Goal: Entertainment & Leisure: Consume media (video, audio)

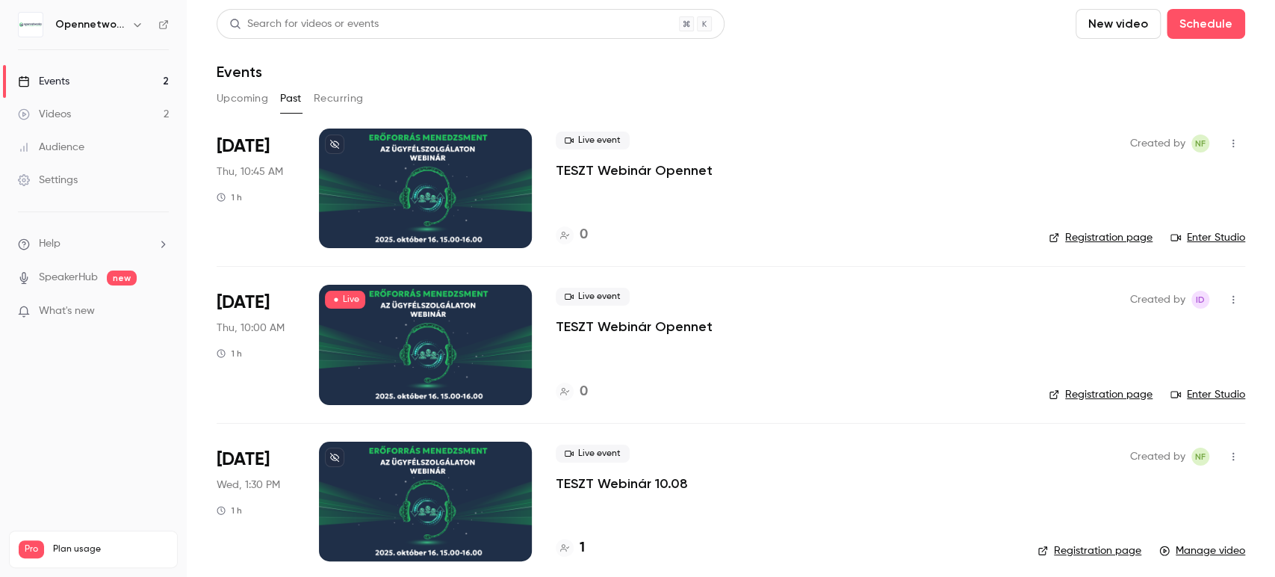
click at [49, 122] on link "Videos 2" at bounding box center [93, 114] width 187 height 33
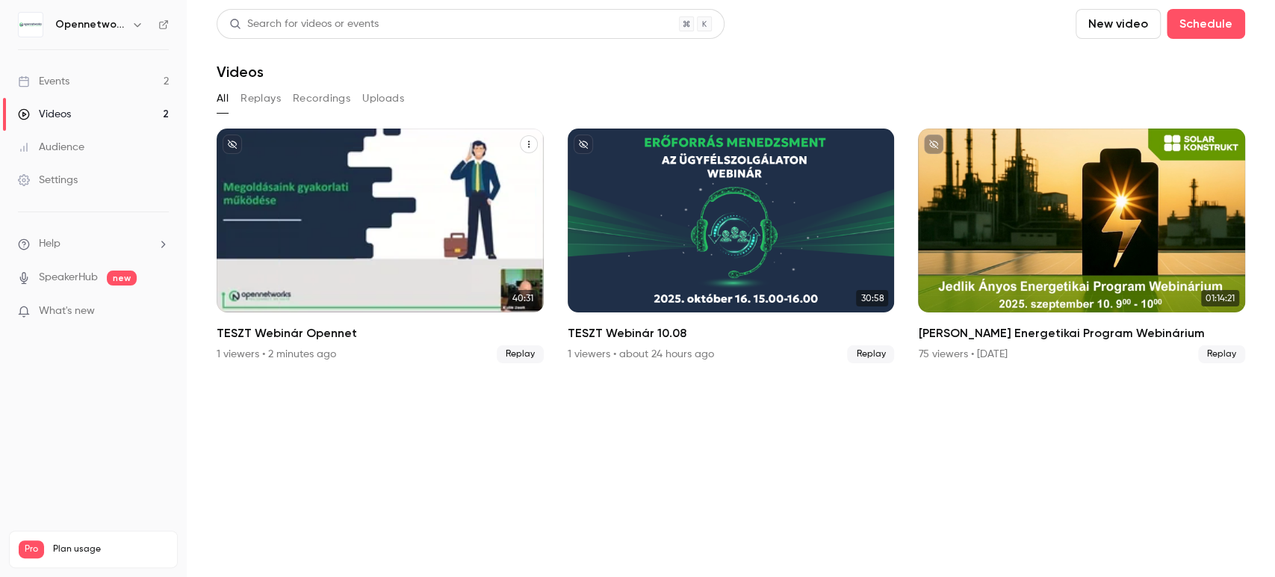
click at [322, 214] on div "TESZT Webinár Opennet" at bounding box center [380, 220] width 327 height 184
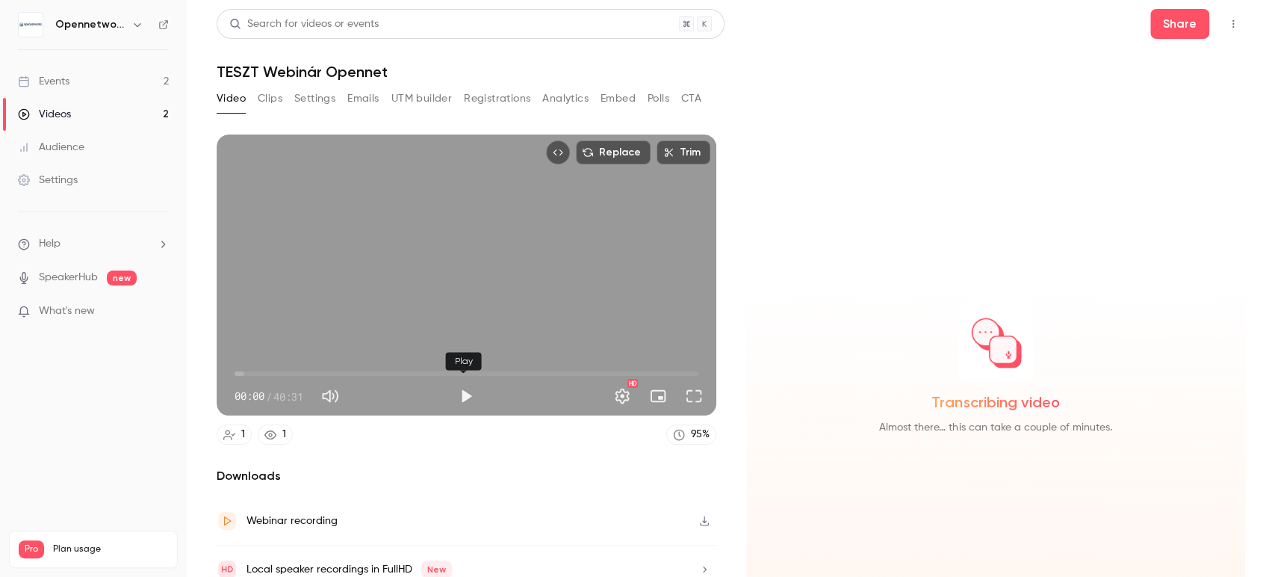
click at [464, 398] on button "Play" at bounding box center [466, 396] width 30 height 30
click at [249, 370] on span "00:01" at bounding box center [466, 373] width 464 height 24
click at [293, 367] on span "01:19" at bounding box center [466, 373] width 464 height 24
click at [351, 365] on span "05:14" at bounding box center [466, 373] width 464 height 24
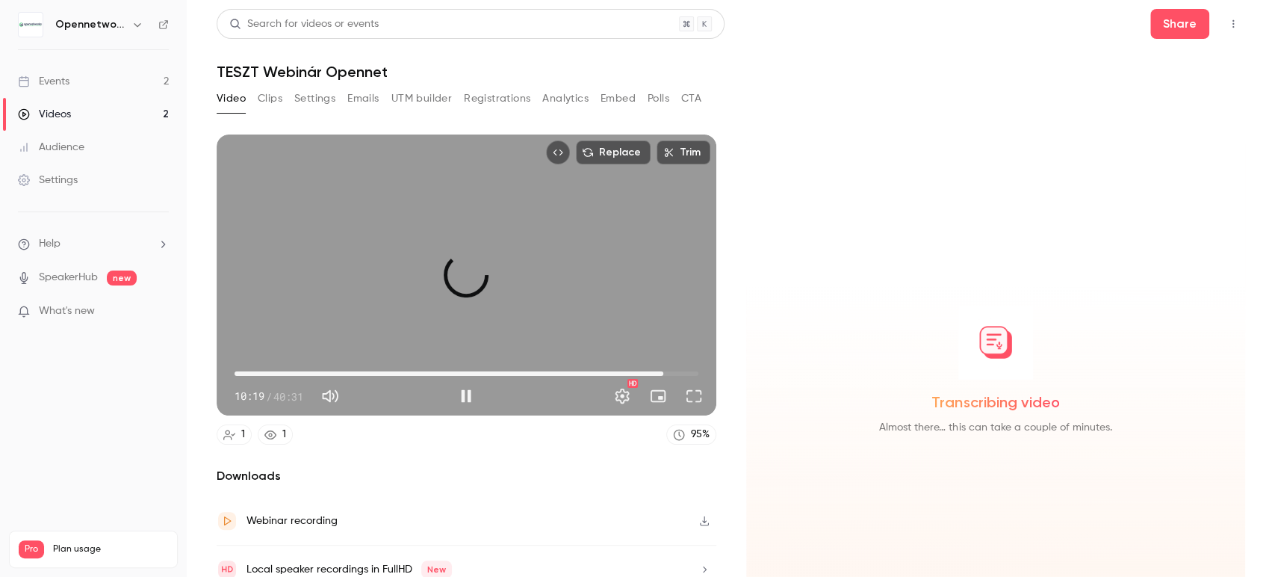
click at [657, 366] on span "37:28" at bounding box center [466, 373] width 464 height 24
drag, startPoint x: 232, startPoint y: 364, endPoint x: 220, endPoint y: 363, distance: 11.3
click at [220, 363] on div "37:30 37:30 / 40:31 HD" at bounding box center [467, 383] width 500 height 63
drag, startPoint x: 240, startPoint y: 367, endPoint x: 234, endPoint y: 373, distance: 7.9
click at [222, 367] on div "00:00 00:00 / 40:31 HD" at bounding box center [467, 383] width 500 height 63
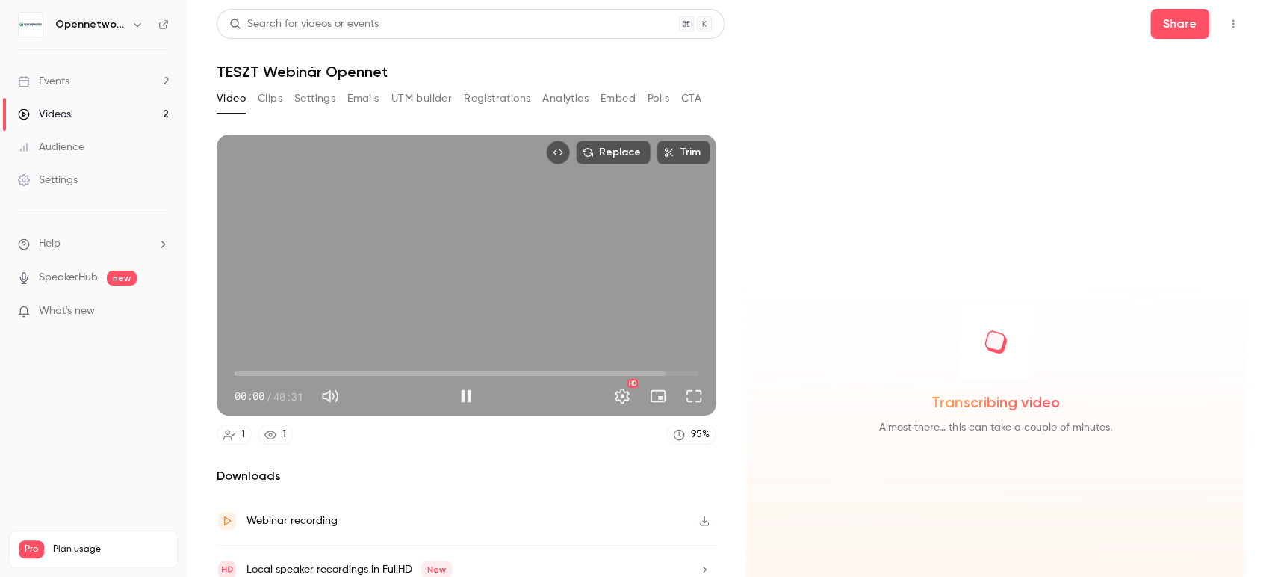
click at [457, 390] on button "Pause" at bounding box center [466, 396] width 30 height 30
click at [1167, 30] on button "Share" at bounding box center [1179, 24] width 59 height 30
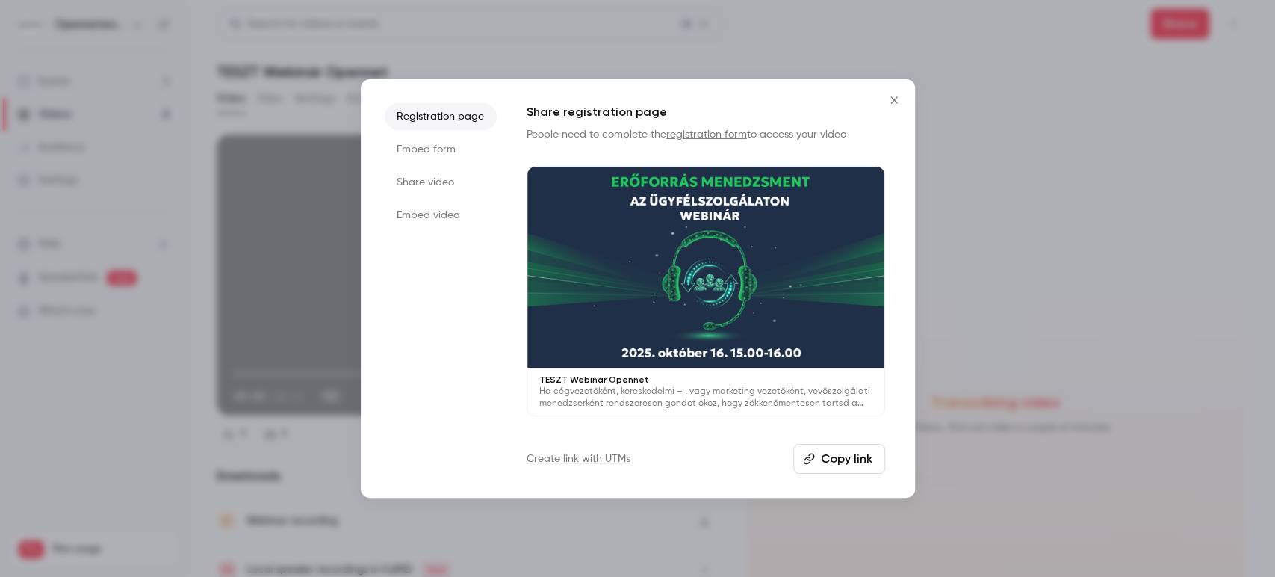
click at [833, 453] on button "Copy link" at bounding box center [839, 459] width 92 height 30
click at [900, 100] on icon "Close" at bounding box center [894, 100] width 18 height 12
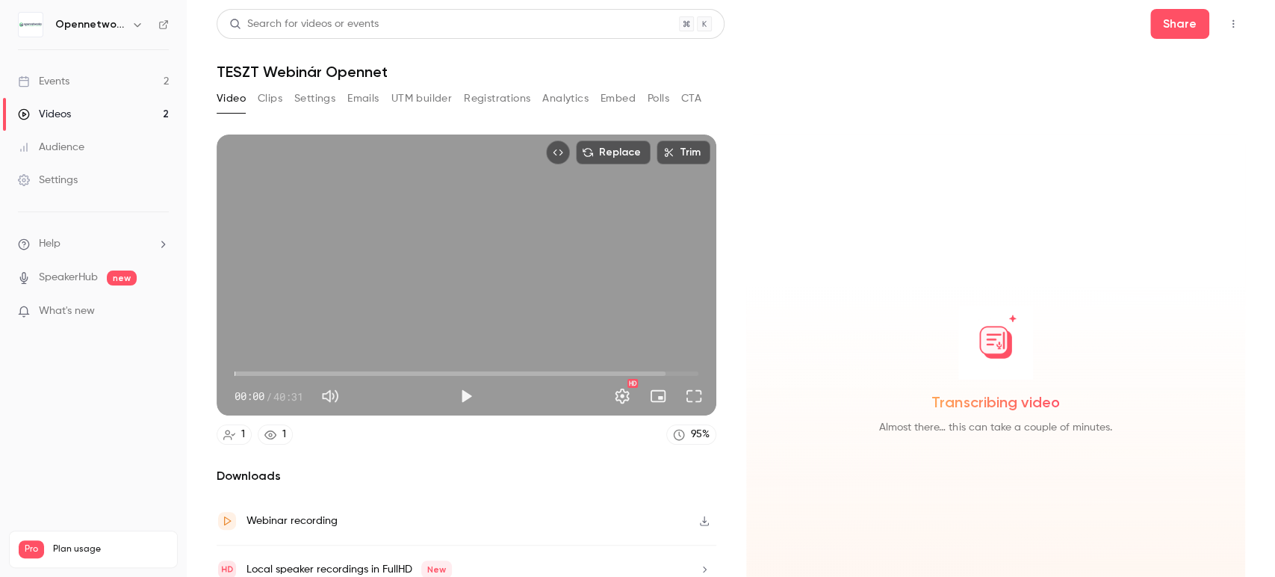
type input "***"
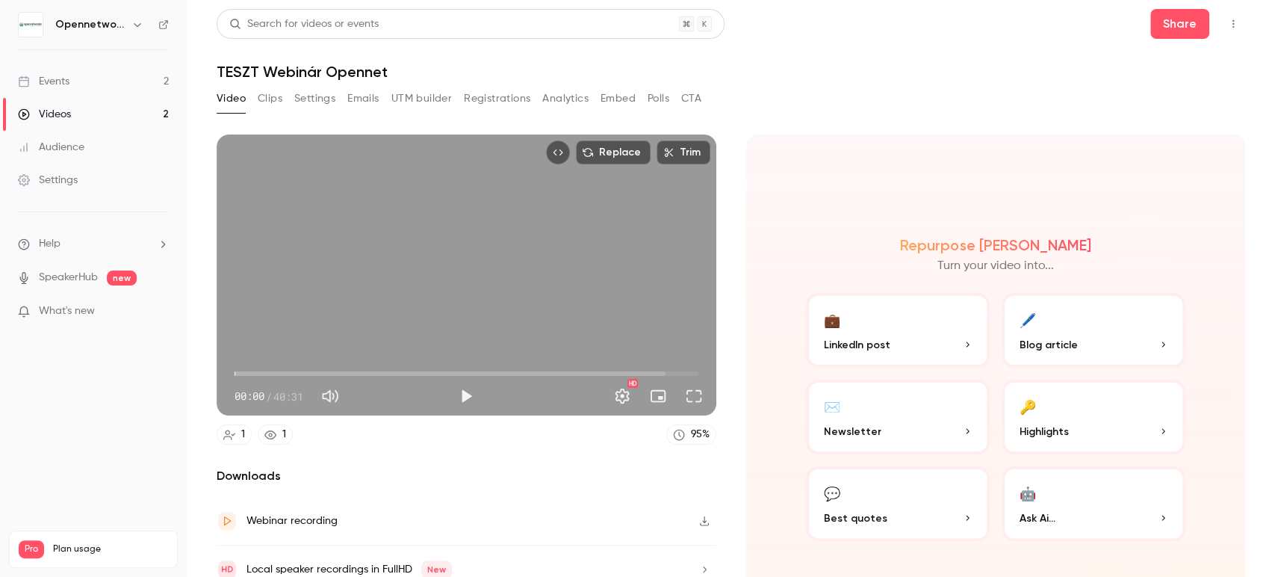
click at [53, 116] on div "Videos" at bounding box center [44, 114] width 53 height 15
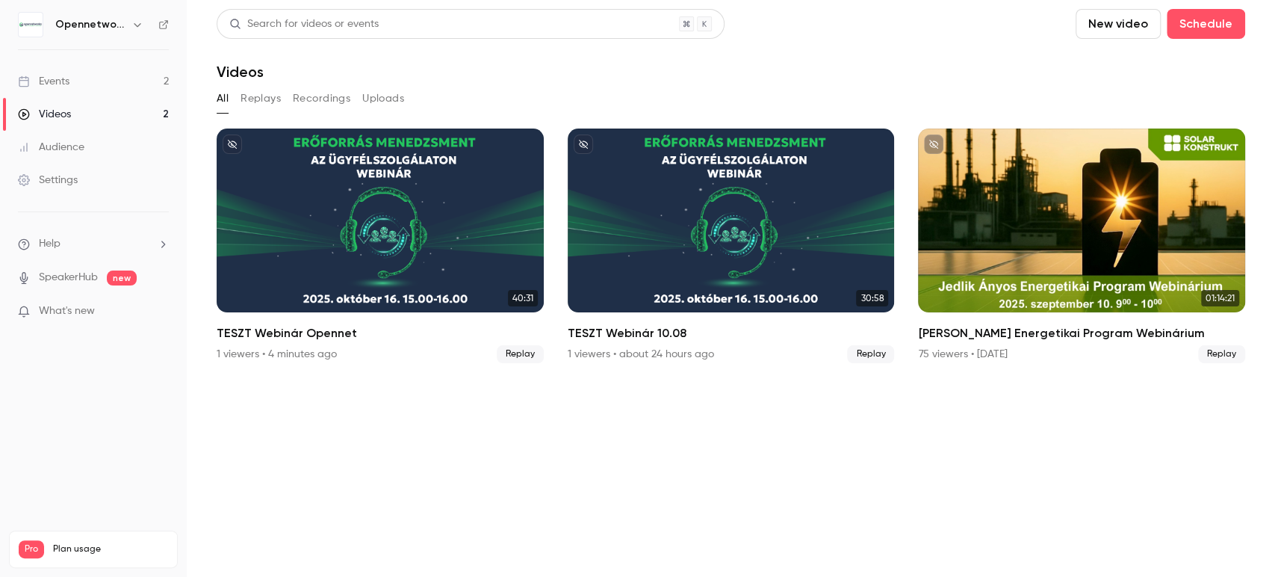
click at [49, 76] on div "Events" at bounding box center [44, 81] width 52 height 15
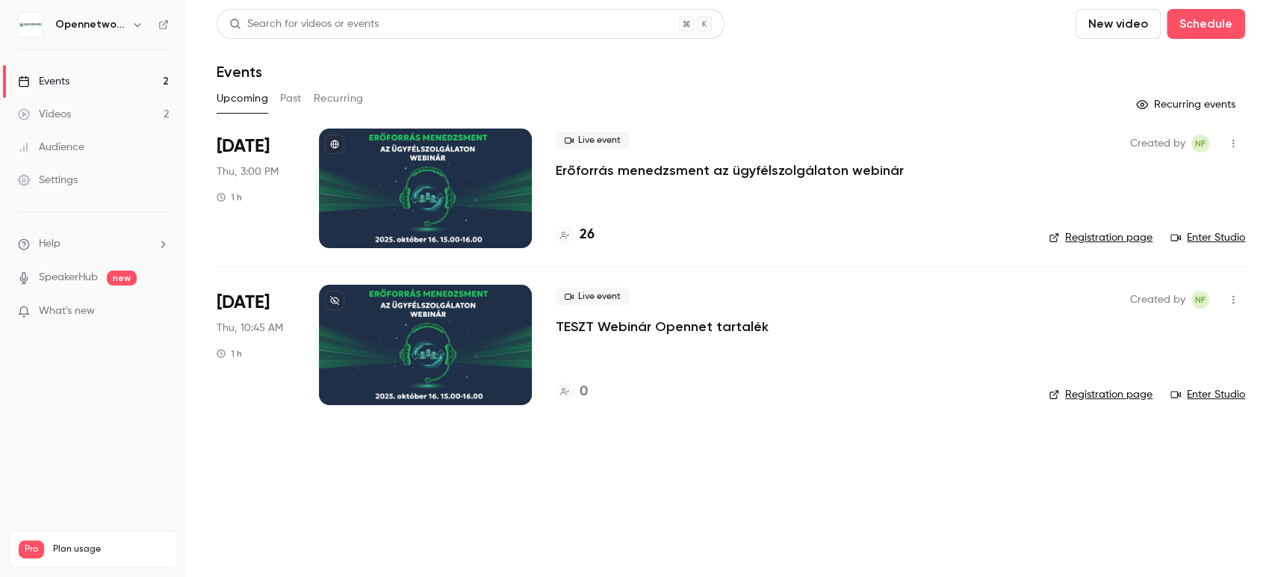
click at [1234, 388] on link "Enter Studio" at bounding box center [1207, 394] width 75 height 15
click at [1213, 240] on link "Enter Studio" at bounding box center [1207, 237] width 75 height 15
